Goal: Check status

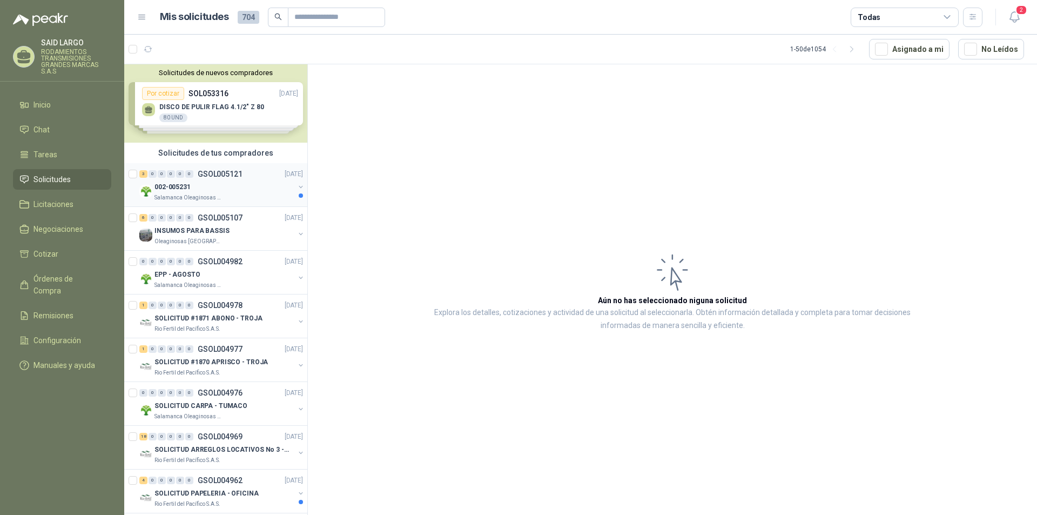
click at [296, 184] on button "button" at bounding box center [300, 186] width 9 height 9
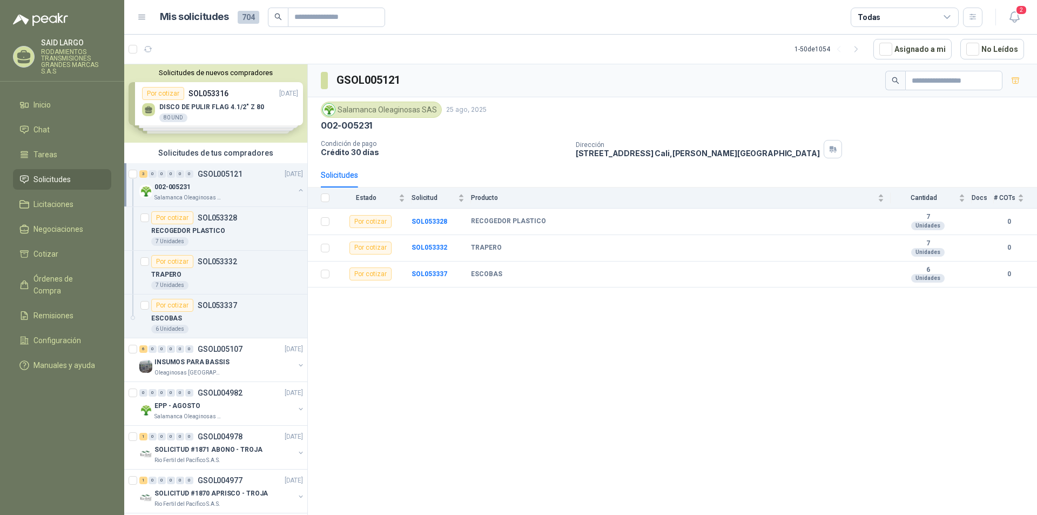
click at [296, 188] on button "button" at bounding box center [300, 190] width 9 height 9
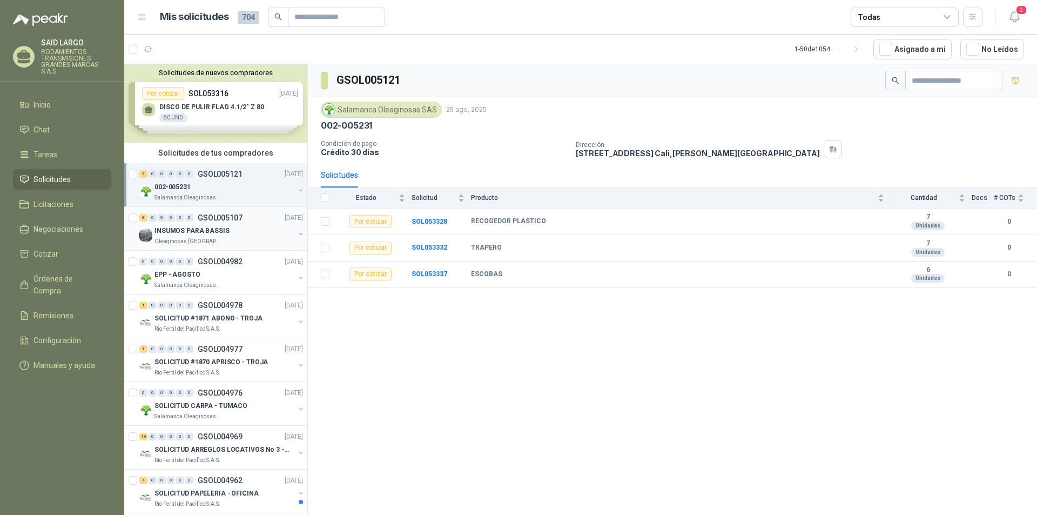
click at [296, 235] on button "button" at bounding box center [300, 233] width 9 height 9
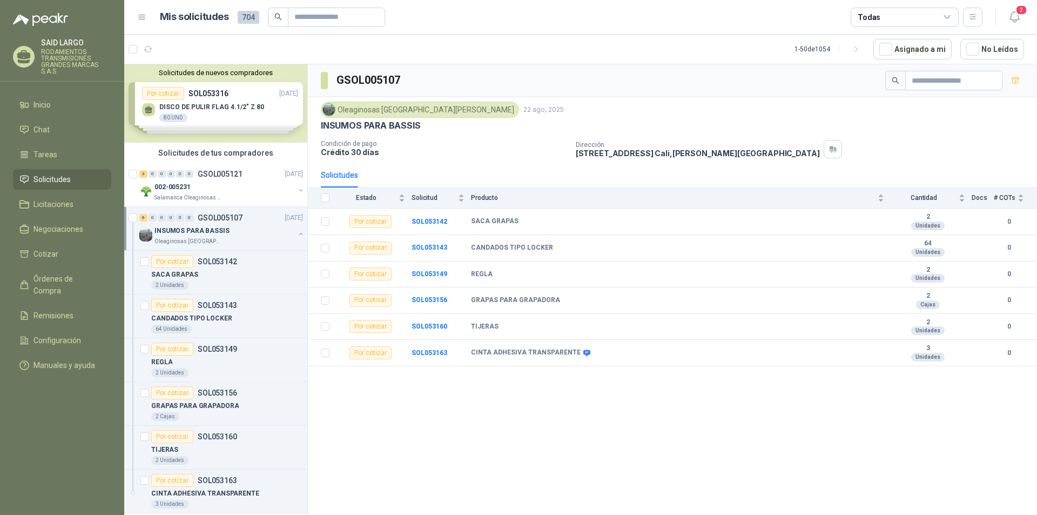
click at [296, 235] on button "button" at bounding box center [300, 233] width 9 height 9
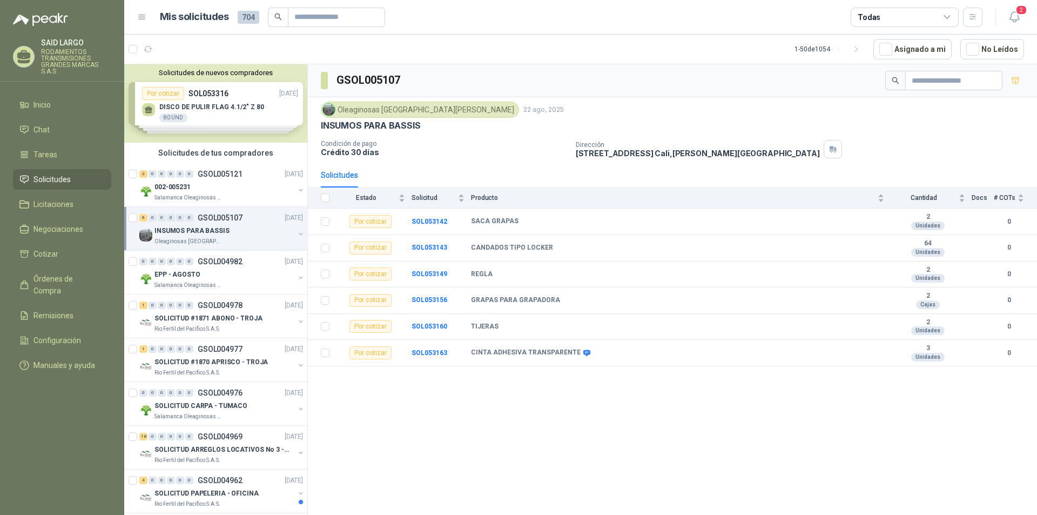
click at [686, 113] on div "Oleaginosas [GEOGRAPHIC_DATA][PERSON_NAME] 22 ago, 2025" at bounding box center [672, 110] width 703 height 16
